Goal: Task Accomplishment & Management: Manage account settings

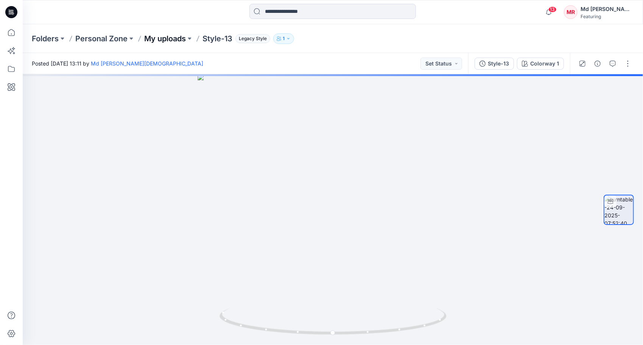
click at [170, 40] on p "My uploads" at bounding box center [165, 38] width 42 height 11
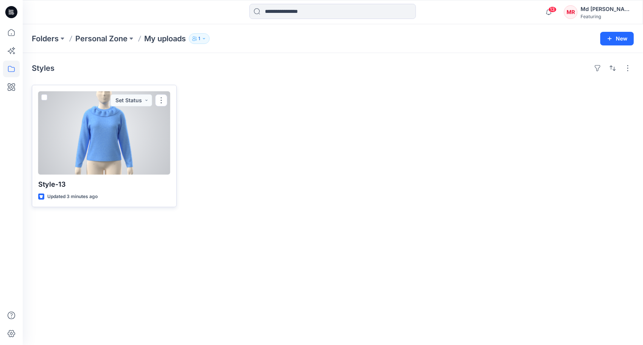
click at [122, 138] on div at bounding box center [104, 132] width 132 height 83
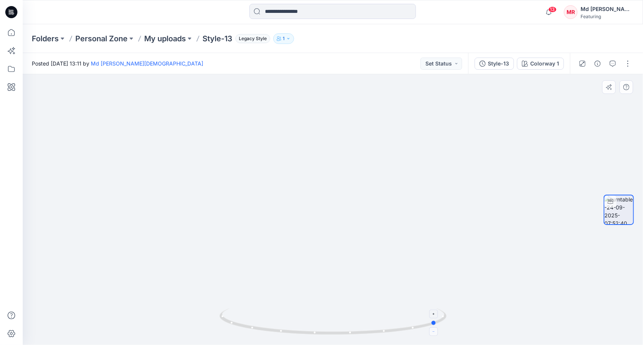
drag, startPoint x: 332, startPoint y: 334, endPoint x: 437, endPoint y: 329, distance: 104.6
click at [437, 329] on icon at bounding box center [334, 322] width 229 height 28
drag, startPoint x: 432, startPoint y: 324, endPoint x: 358, endPoint y: 331, distance: 75.3
click at [358, 331] on icon at bounding box center [334, 322] width 229 height 28
drag, startPoint x: 362, startPoint y: 333, endPoint x: 219, endPoint y: 311, distance: 144.5
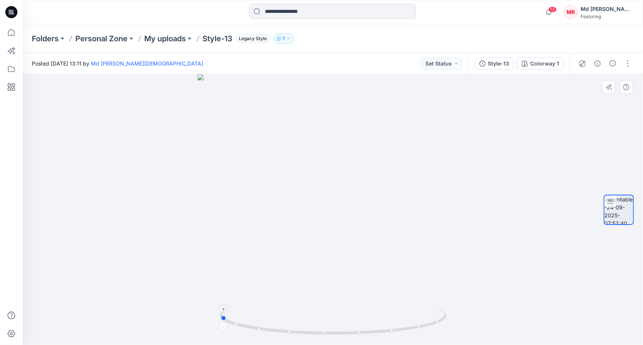
click at [220, 311] on icon at bounding box center [334, 322] width 229 height 28
drag, startPoint x: 362, startPoint y: 335, endPoint x: 136, endPoint y: 333, distance: 225.7
click at [136, 333] on div at bounding box center [333, 209] width 621 height 271
drag, startPoint x: 332, startPoint y: 335, endPoint x: 423, endPoint y: 261, distance: 117.4
click at [448, 324] on icon at bounding box center [334, 322] width 229 height 28
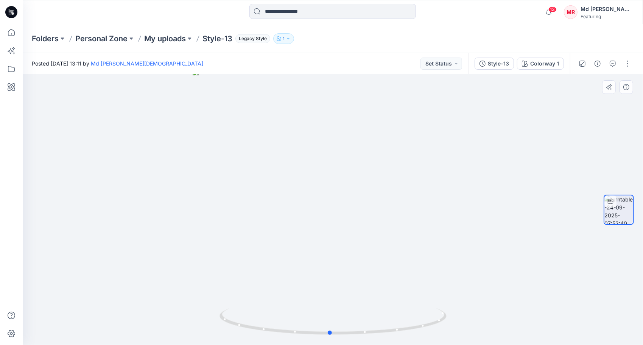
drag, startPoint x: 340, startPoint y: 335, endPoint x: 560, endPoint y: 294, distance: 224.2
click at [560, 294] on div at bounding box center [333, 209] width 621 height 271
drag, startPoint x: 367, startPoint y: 244, endPoint x: 329, endPoint y: 192, distance: 63.9
click at [337, 158] on img at bounding box center [333, 108] width 548 height 476
drag, startPoint x: 330, startPoint y: 334, endPoint x: 348, endPoint y: 308, distance: 32.1
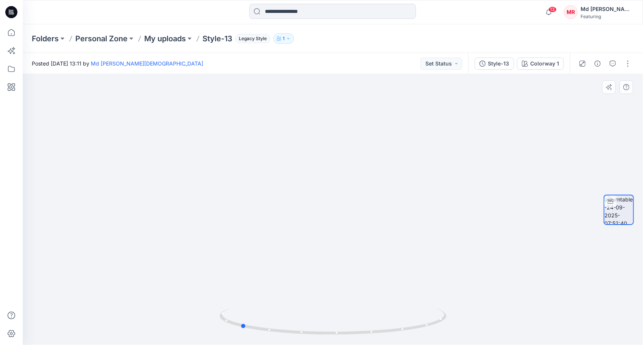
click at [350, 313] on icon at bounding box center [334, 322] width 229 height 28
click at [156, 39] on p "My uploads" at bounding box center [165, 38] width 42 height 11
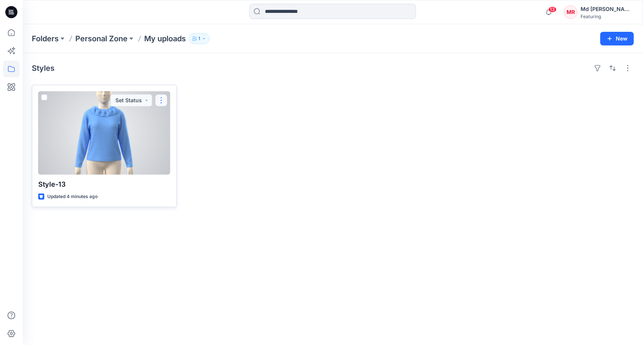
click at [162, 97] on button "button" at bounding box center [161, 100] width 12 height 12
click at [190, 170] on p "Move to" at bounding box center [180, 174] width 20 height 8
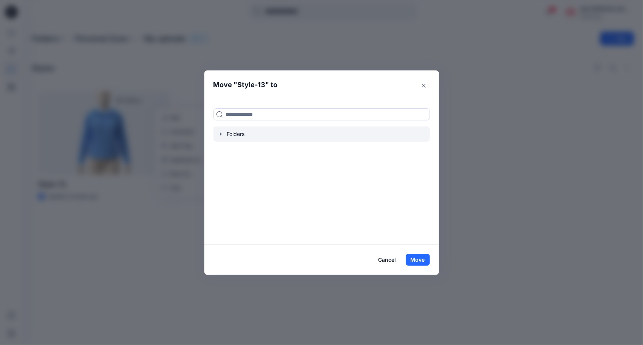
click at [223, 132] on icon "button" at bounding box center [221, 134] width 6 height 6
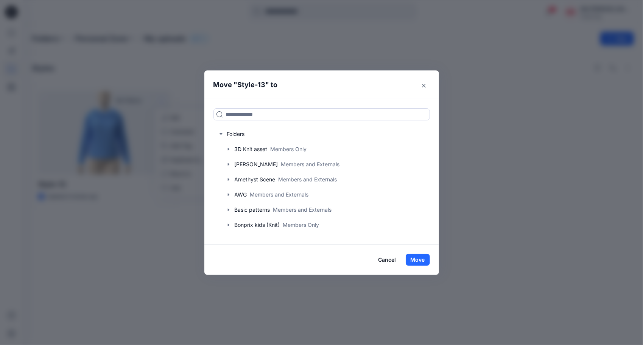
drag, startPoint x: 428, startPoint y: 158, endPoint x: 437, endPoint y: 158, distance: 8.7
click at [437, 158] on div "Folders 3D Knit asset Members Only [PERSON_NAME] Members and Externals Amethyst…" at bounding box center [322, 172] width 235 height 146
click at [229, 148] on icon "button" at bounding box center [229, 149] width 6 height 6
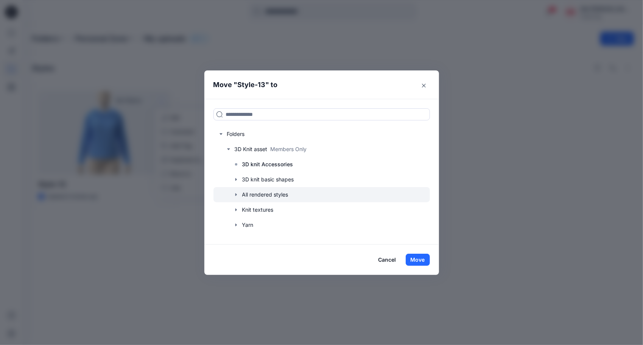
click at [237, 193] on icon "button" at bounding box center [236, 195] width 6 height 6
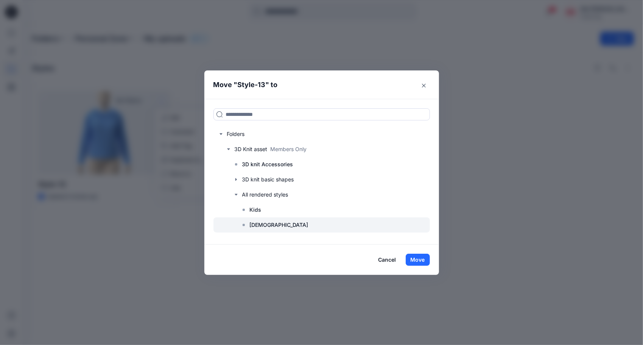
click at [258, 226] on p "[DEMOGRAPHIC_DATA]" at bounding box center [279, 224] width 59 height 9
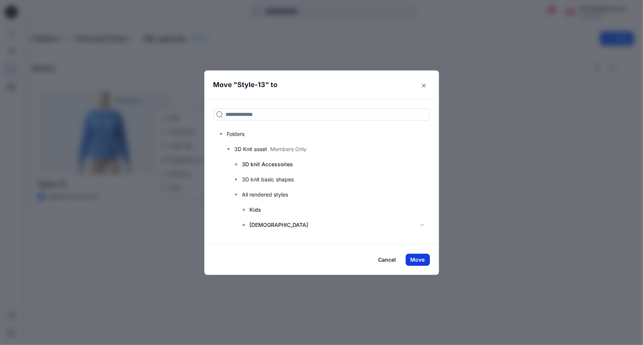
click at [421, 258] on button "Move" at bounding box center [418, 260] width 24 height 12
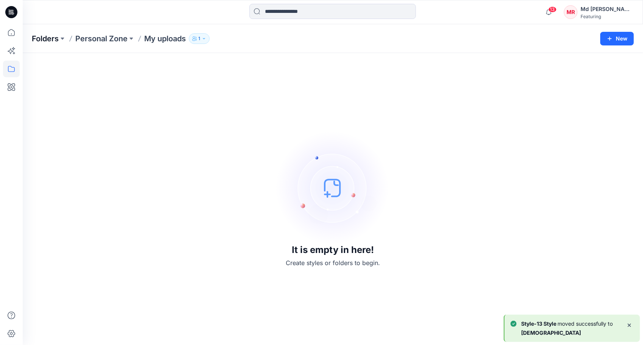
click at [57, 39] on p "Folders" at bounding box center [45, 38] width 27 height 11
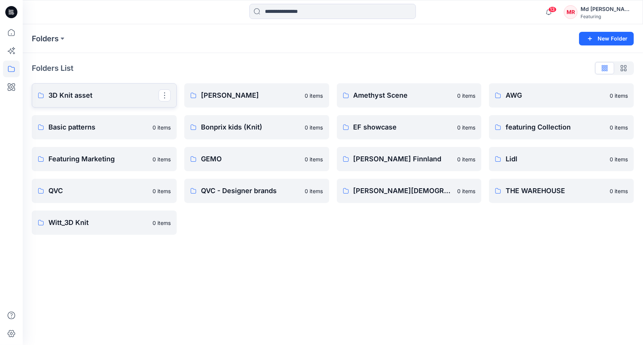
click at [87, 98] on p "3D Knit asset" at bounding box center [103, 95] width 110 height 11
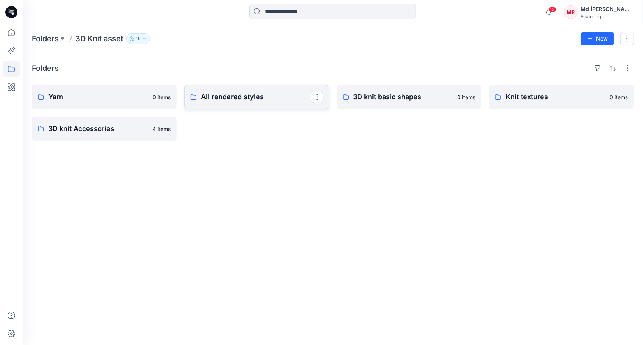
click at [223, 95] on p "All rendered styles" at bounding box center [256, 97] width 110 height 11
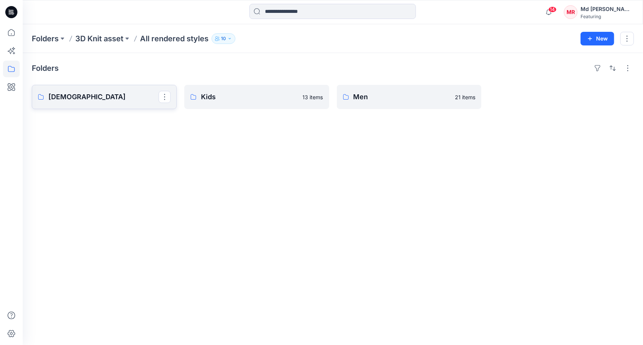
click at [84, 106] on link "[DEMOGRAPHIC_DATA]" at bounding box center [104, 97] width 145 height 24
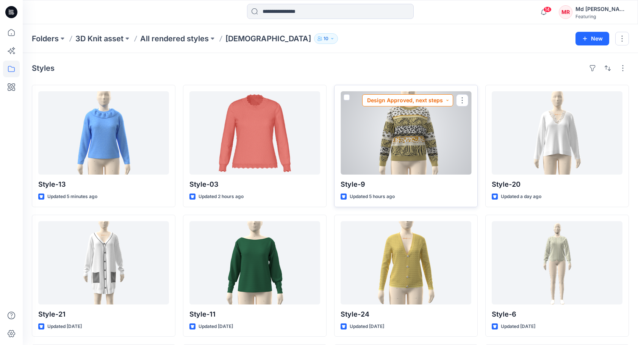
click at [448, 98] on button "Design Approved, next steps" at bounding box center [407, 100] width 91 height 12
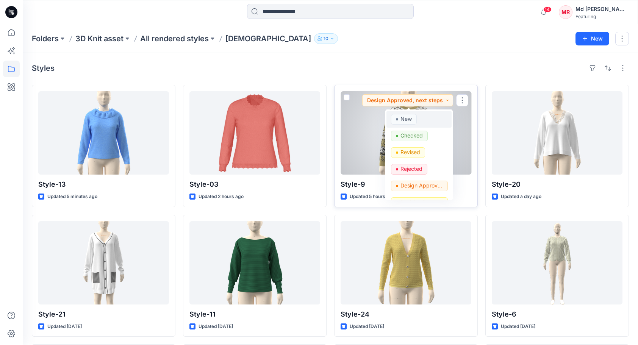
scroll to position [38, 0]
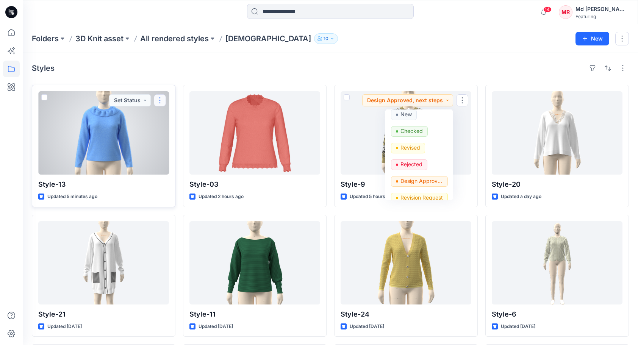
click at [163, 98] on button "button" at bounding box center [160, 100] width 12 height 12
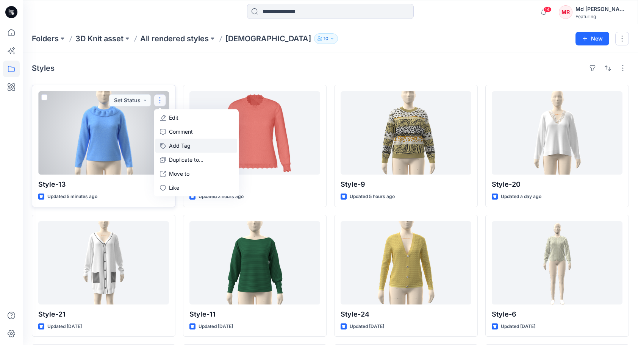
click at [192, 148] on button "Add Tag" at bounding box center [196, 146] width 82 height 14
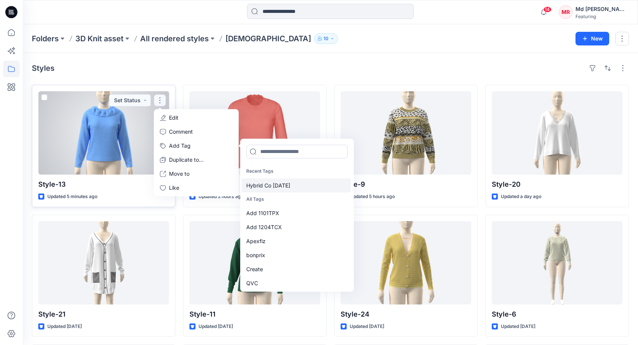
click at [287, 184] on div "Hybrid Co [DATE]" at bounding box center [296, 185] width 109 height 14
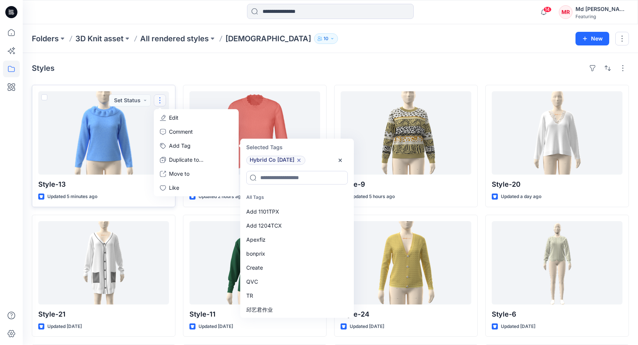
click at [306, 59] on div "Styles Style-13 Updated 5 minutes ago Set Status Edit Comment Add Tag Selected …" at bounding box center [330, 278] width 615 height 450
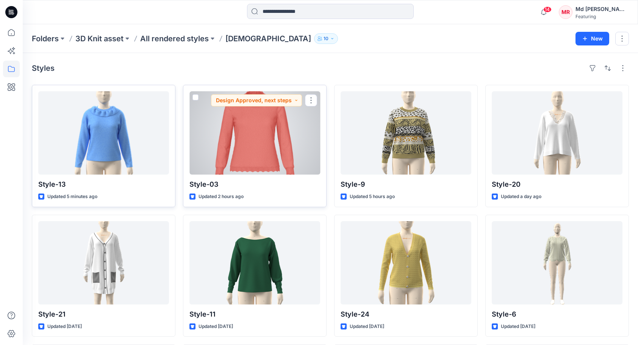
click at [263, 122] on div at bounding box center [254, 132] width 131 height 83
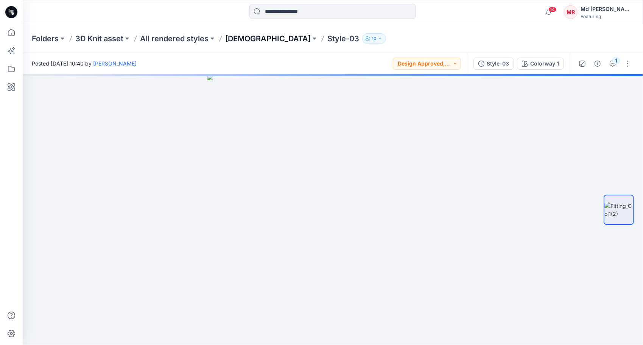
click at [234, 36] on p "[DEMOGRAPHIC_DATA]" at bounding box center [268, 38] width 86 height 11
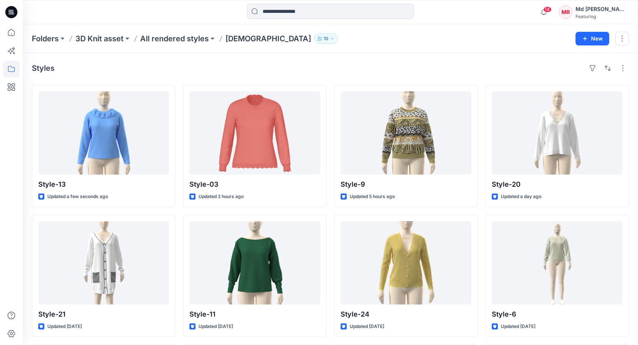
click at [406, 71] on div "Styles" at bounding box center [330, 68] width 597 height 12
